Goal: Check status

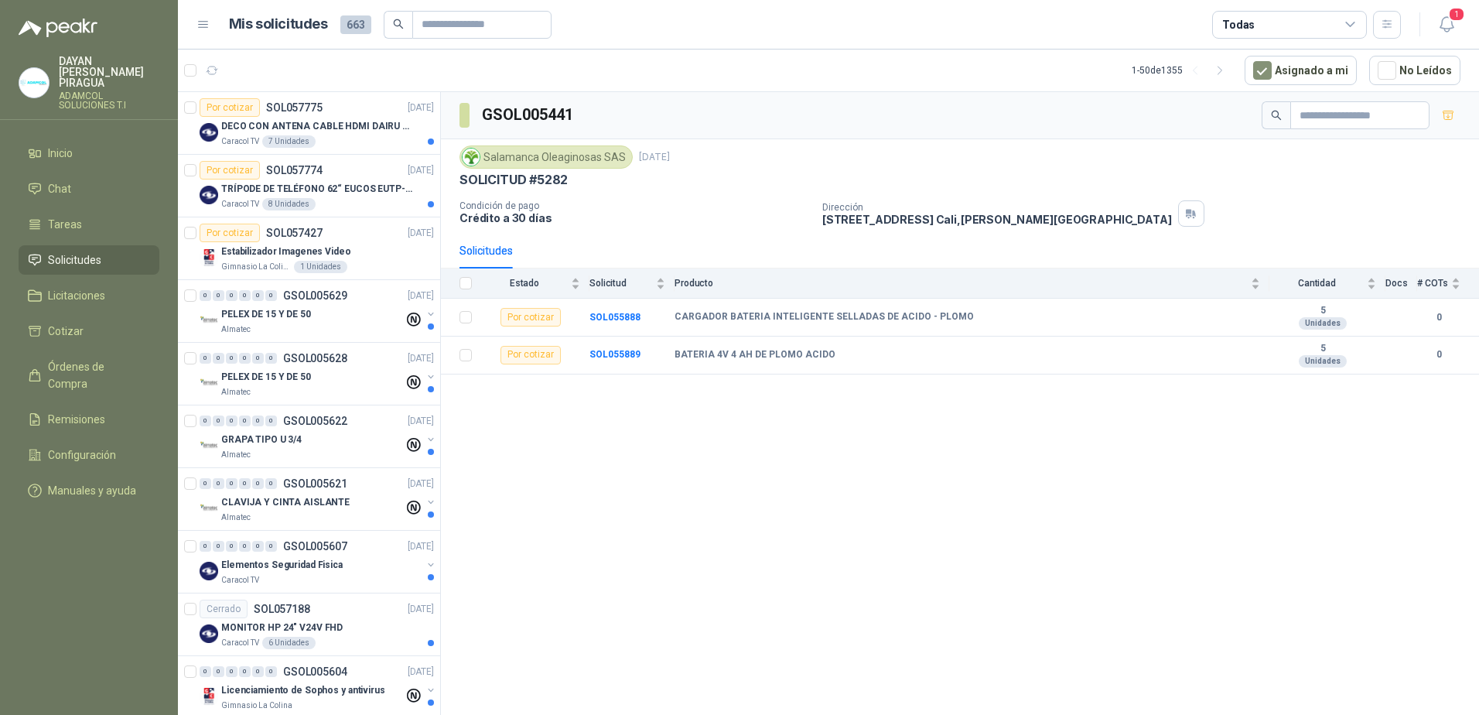
scroll to position [2538, 0]
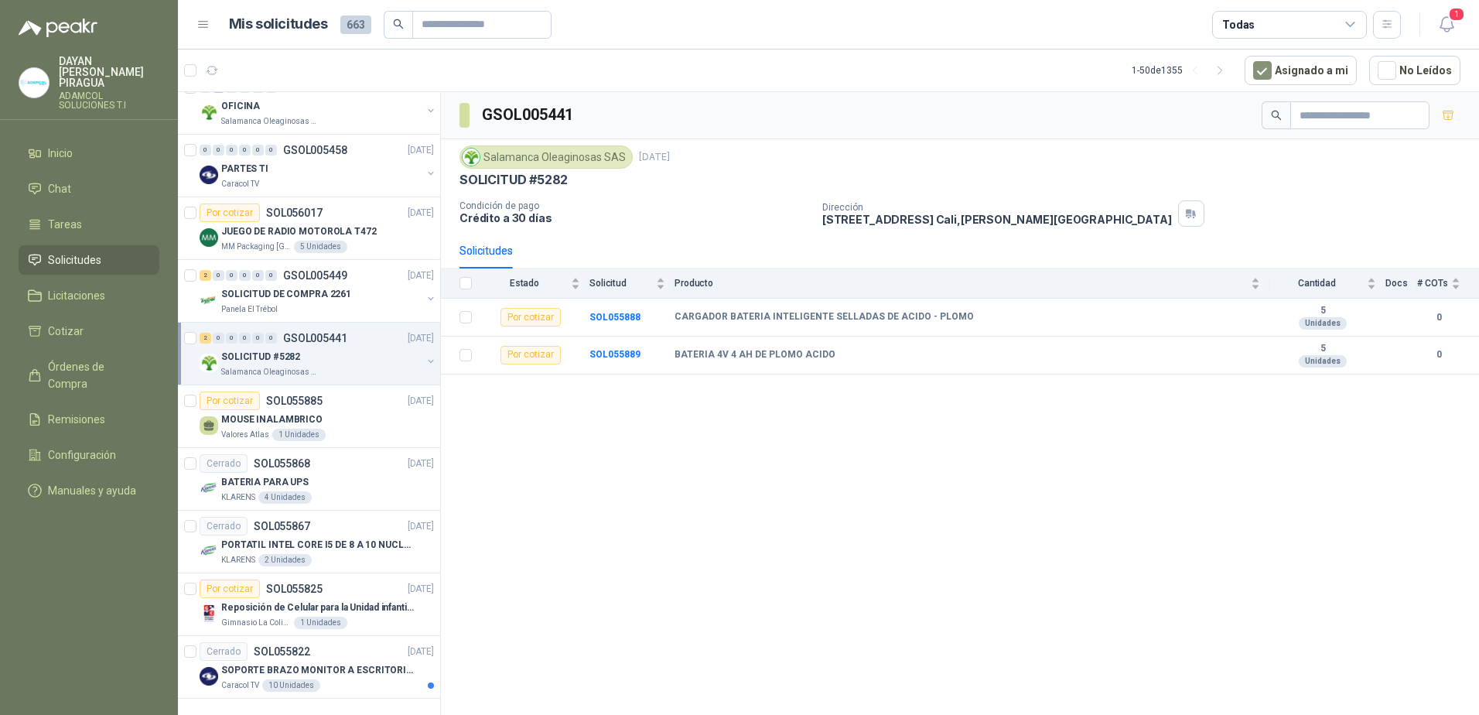
click at [1076, 638] on div "GSOL005441 Salamanca Oleaginosas SAS [DATE] SOLICITUD #5282 Condición de pago C…" at bounding box center [960, 406] width 1038 height 628
